Goal: Information Seeking & Learning: Learn about a topic

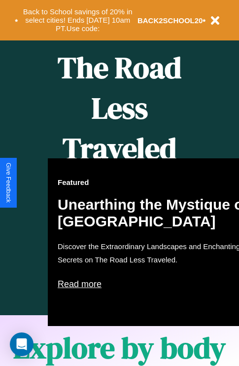
scroll to position [403, 0]
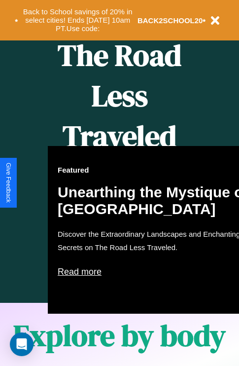
click at [119, 183] on div "Featured Unearthing the Mystique of [GEOGRAPHIC_DATA] Discover the Extraordinar…" at bounding box center [156, 230] width 217 height 168
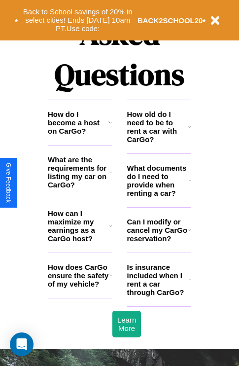
scroll to position [1194, 0]
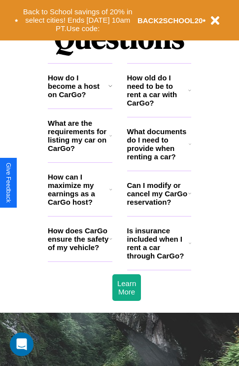
click at [80, 99] on h3 "How do I become a host on CarGo?" at bounding box center [78, 85] width 61 height 25
click at [190, 148] on icon at bounding box center [190, 144] width 2 height 8
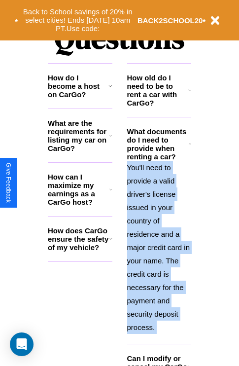
click at [190, 144] on polyline at bounding box center [190, 143] width 2 height 1
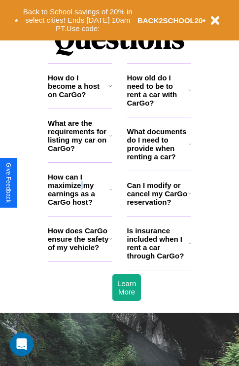
click at [80, 205] on h3 "How can I maximize my earnings as a CarGo host?" at bounding box center [79, 189] width 62 height 34
